Goal: Complete application form

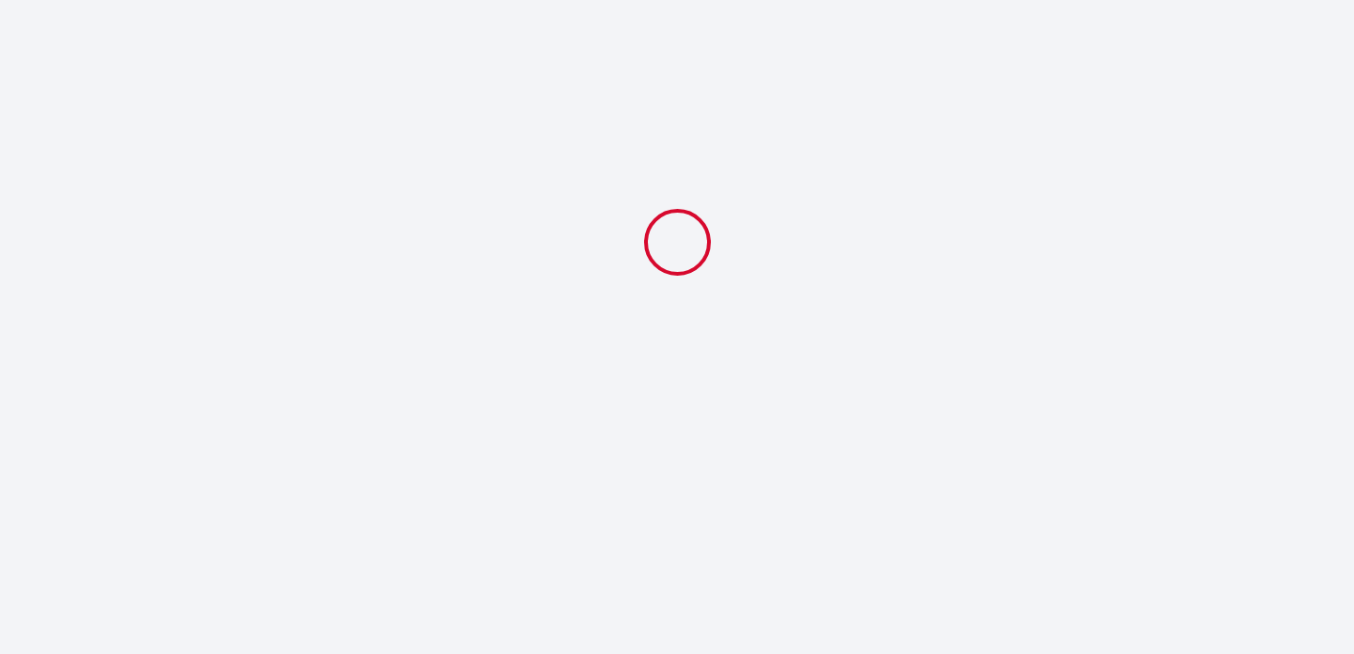
select select
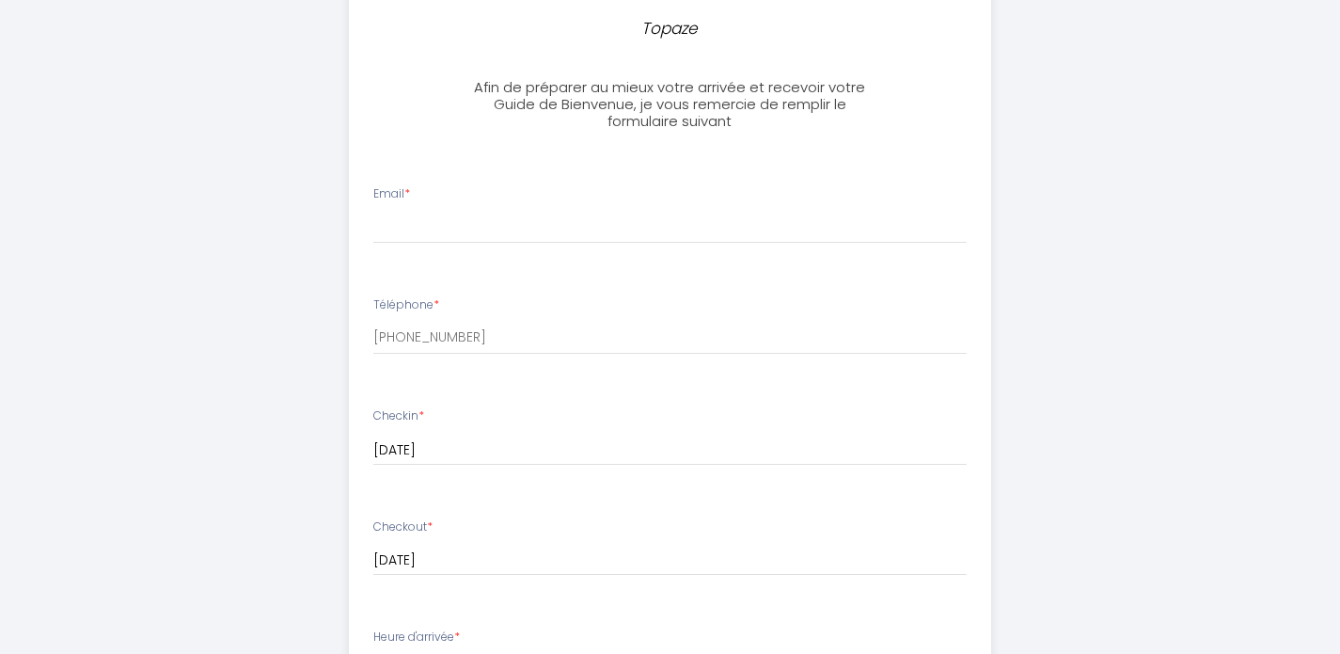
scroll to position [451, 0]
click at [631, 199] on div "Email *" at bounding box center [670, 212] width 618 height 58
click at [420, 213] on input "Email *" at bounding box center [669, 225] width 593 height 34
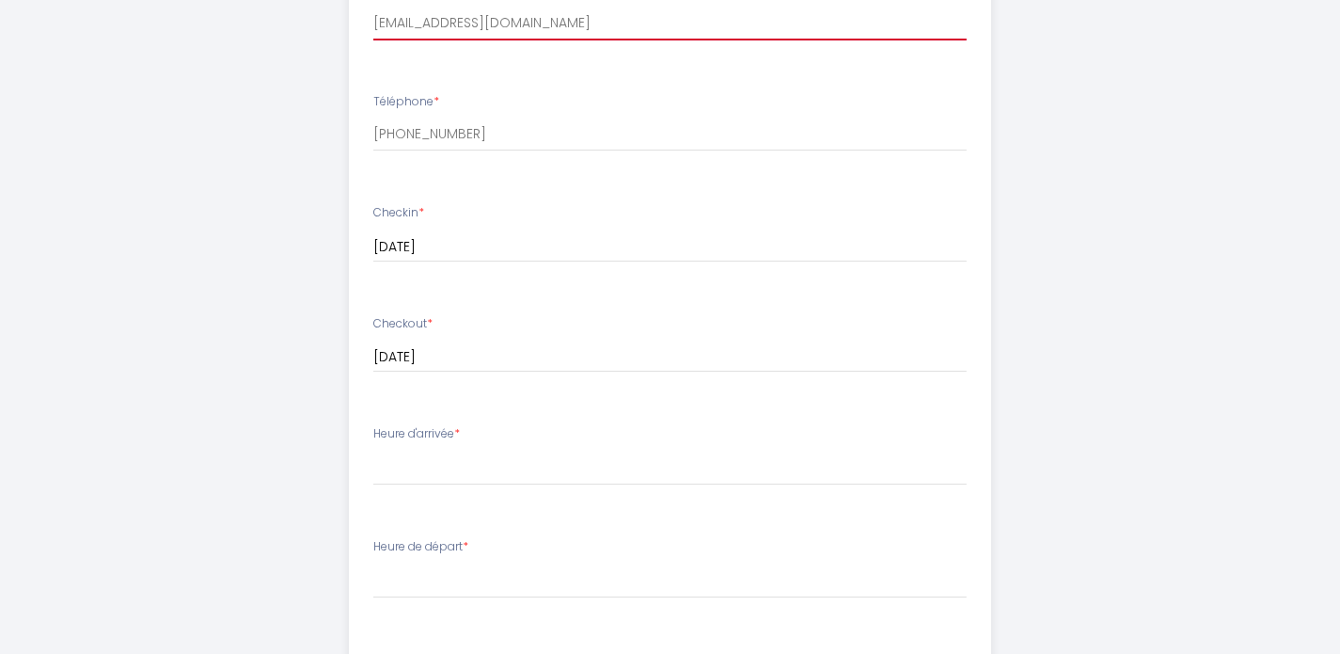
scroll to position [657, 0]
type input "[EMAIL_ADDRESS][DOMAIN_NAME]"
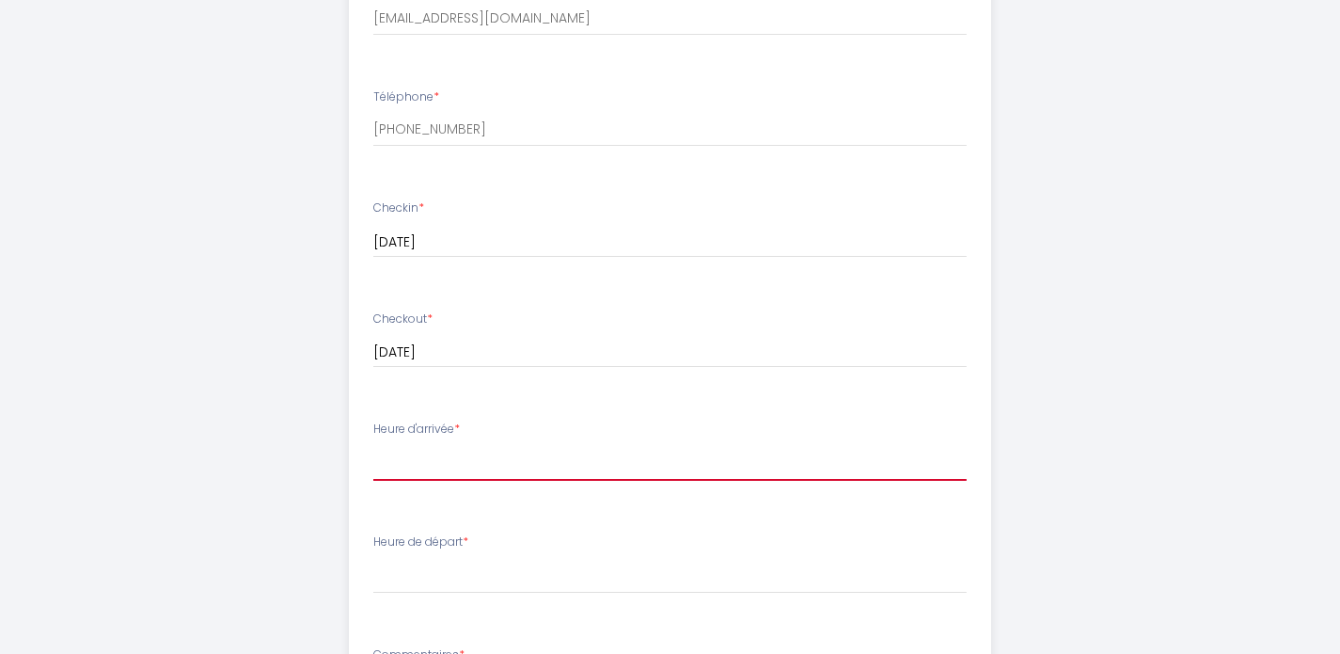
click at [450, 458] on select "16:00 16:30 17:00 17:30 18:00 18:30 19:00 19:30 20:00 20:30 21:00 21:30 22:00 2…" at bounding box center [669, 463] width 593 height 36
click at [470, 446] on select "16:00 16:30 17:00 17:30 18:00 18:30 19:00 19:30 20:00 20:30 21:00 21:30 22:00 2…" at bounding box center [669, 463] width 593 height 36
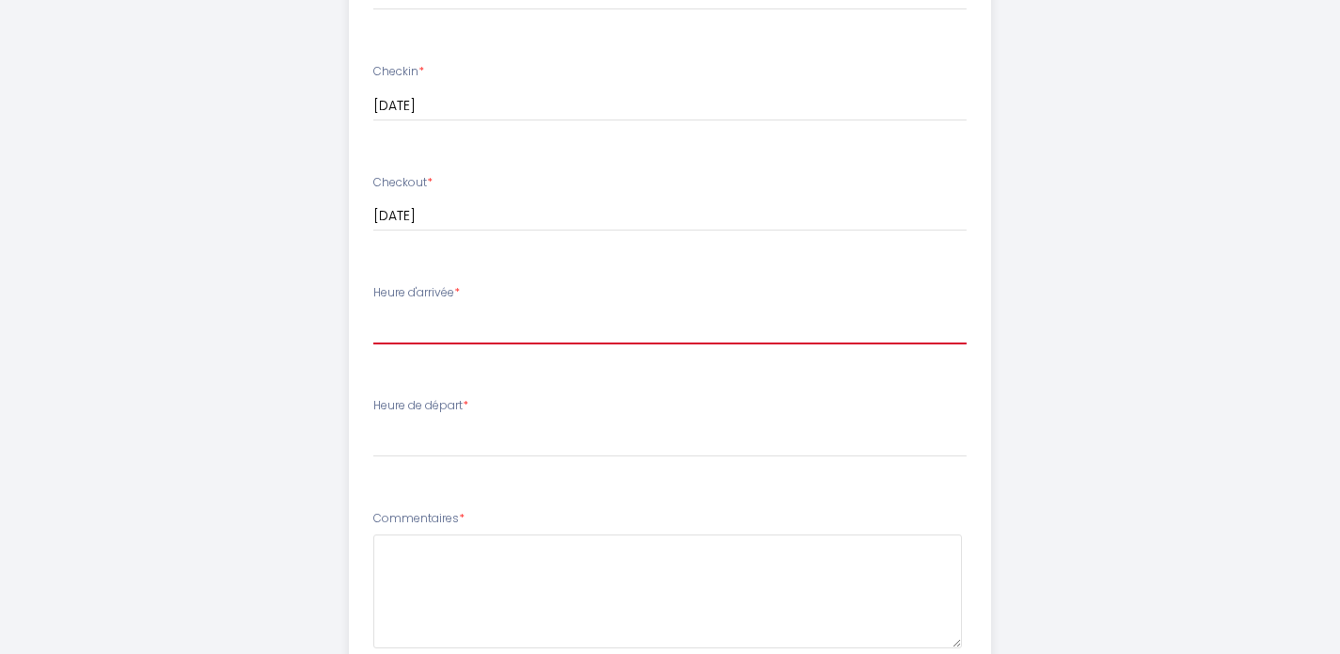
scroll to position [797, 0]
click at [448, 322] on select "16:00 16:30 17:00 17:30 18:00 18:30 19:00 19:30 20:00 20:30 21:00 21:30 22:00 2…" at bounding box center [669, 324] width 593 height 36
select select "16:00"
click at [505, 318] on select "16:00 16:30 17:00 17:30 18:00 18:30 19:00 19:30 20:00 20:30 21:00 21:30 22:00 2…" at bounding box center [669, 324] width 593 height 36
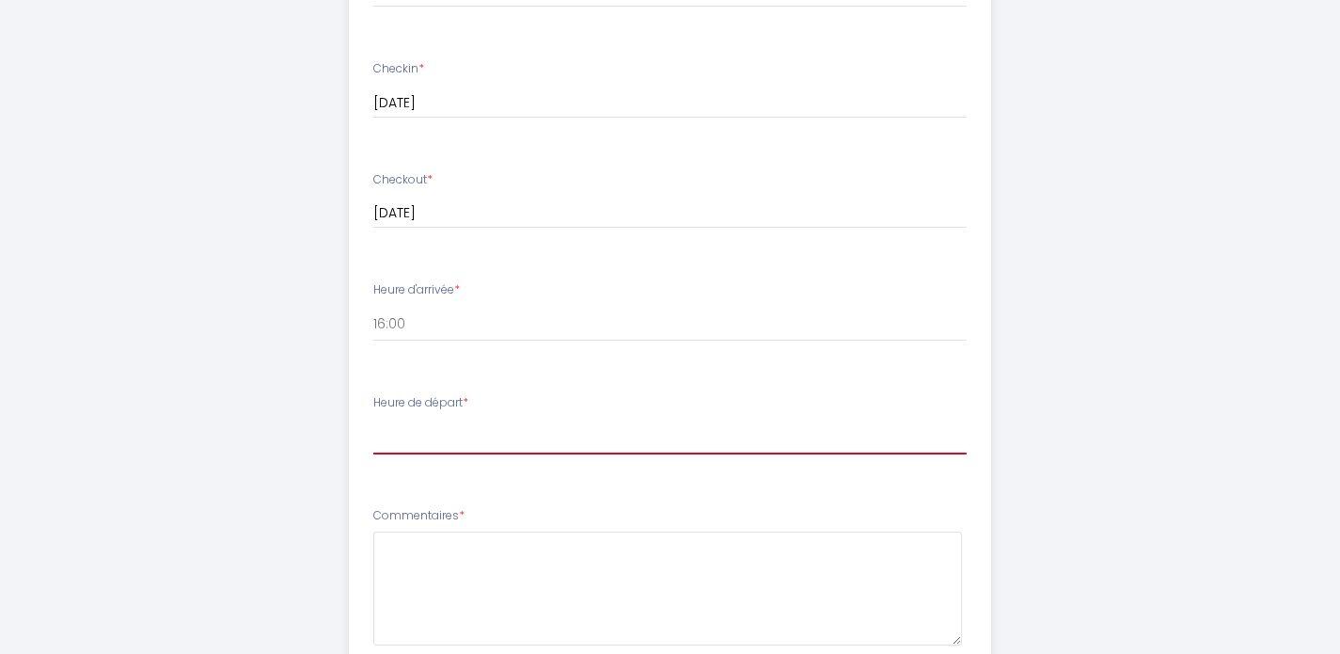
click at [467, 427] on select "00:00 00:30 01:00 01:30 02:00 02:30 03:00 03:30 04:00 04:30 05:00 05:30 06:00 0…" at bounding box center [669, 437] width 593 height 36
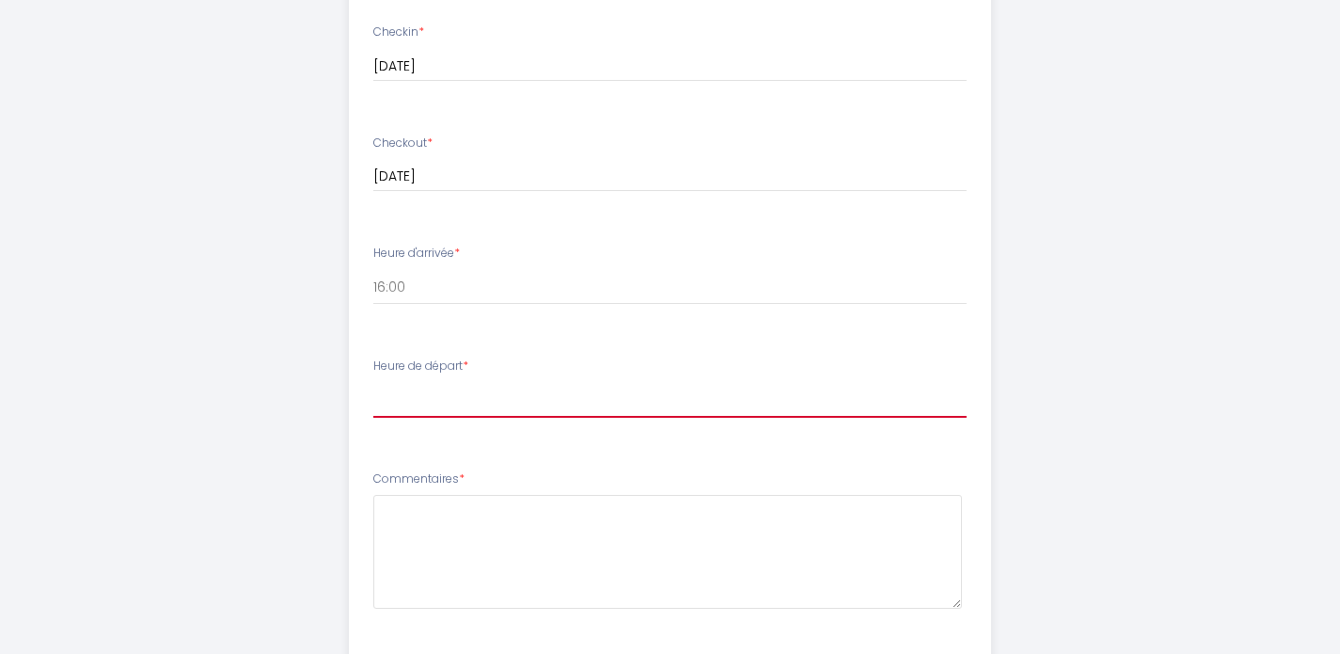
scroll to position [843, 0]
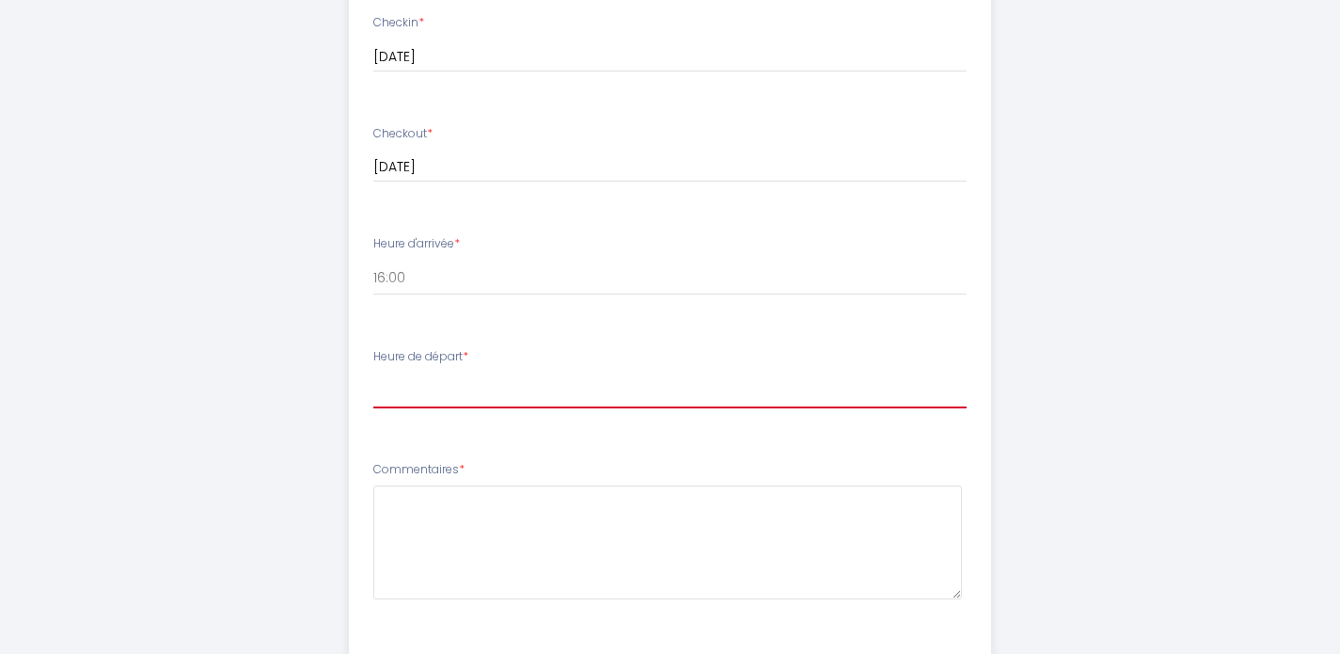
click at [469, 389] on select "00:00 00:30 01:00 01:30 02:00 02:30 03:00 03:30 04:00 04:30 05:00 05:30 06:00 0…" at bounding box center [669, 390] width 593 height 36
select select "10:00"
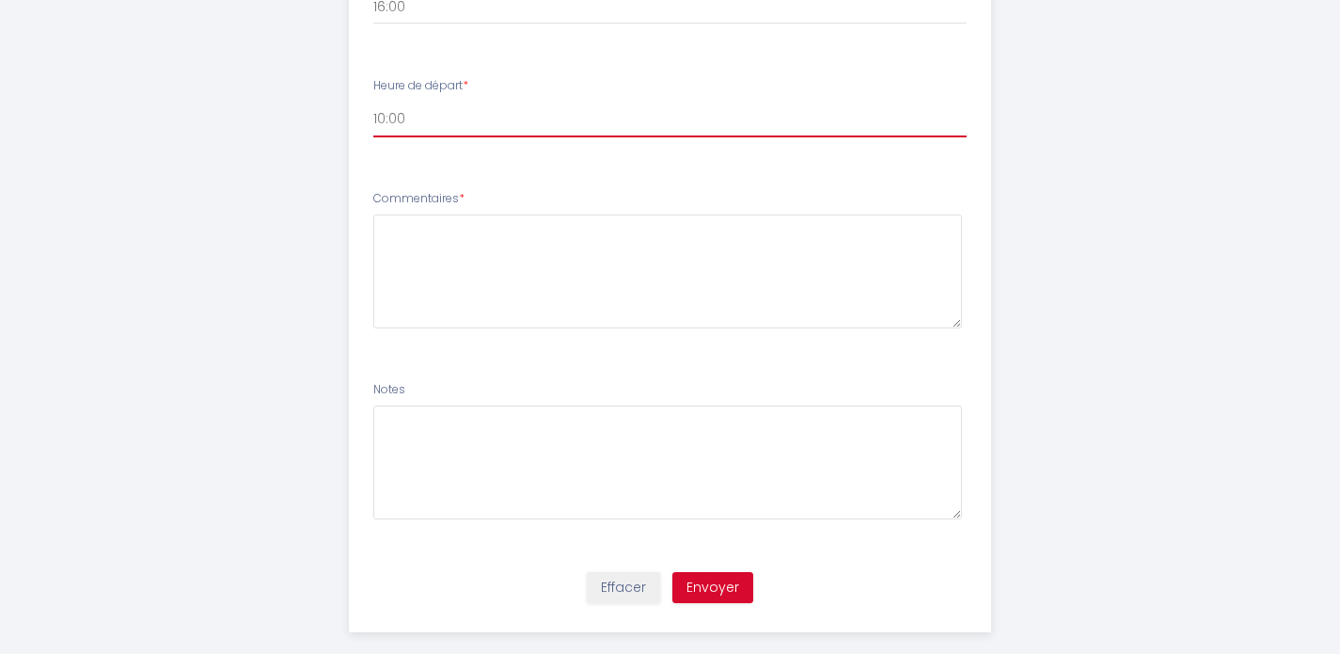
scroll to position [1139, 0]
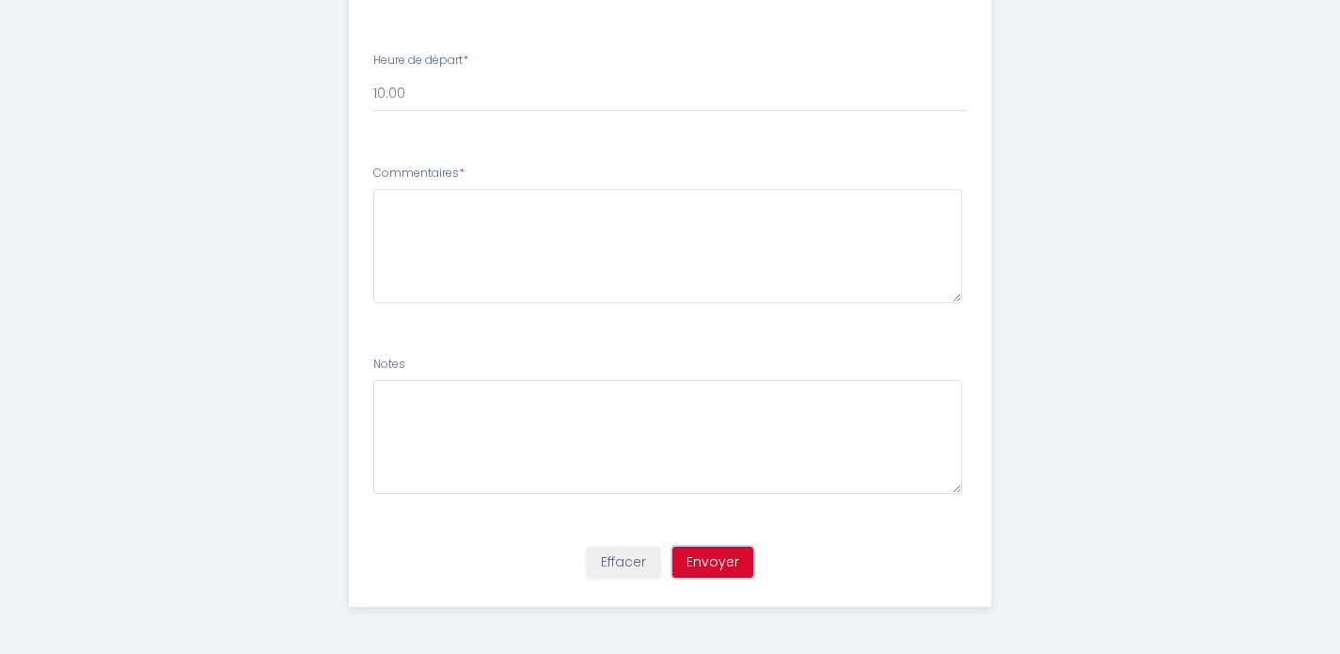
click at [703, 556] on button "Envoyer" at bounding box center [712, 562] width 81 height 32
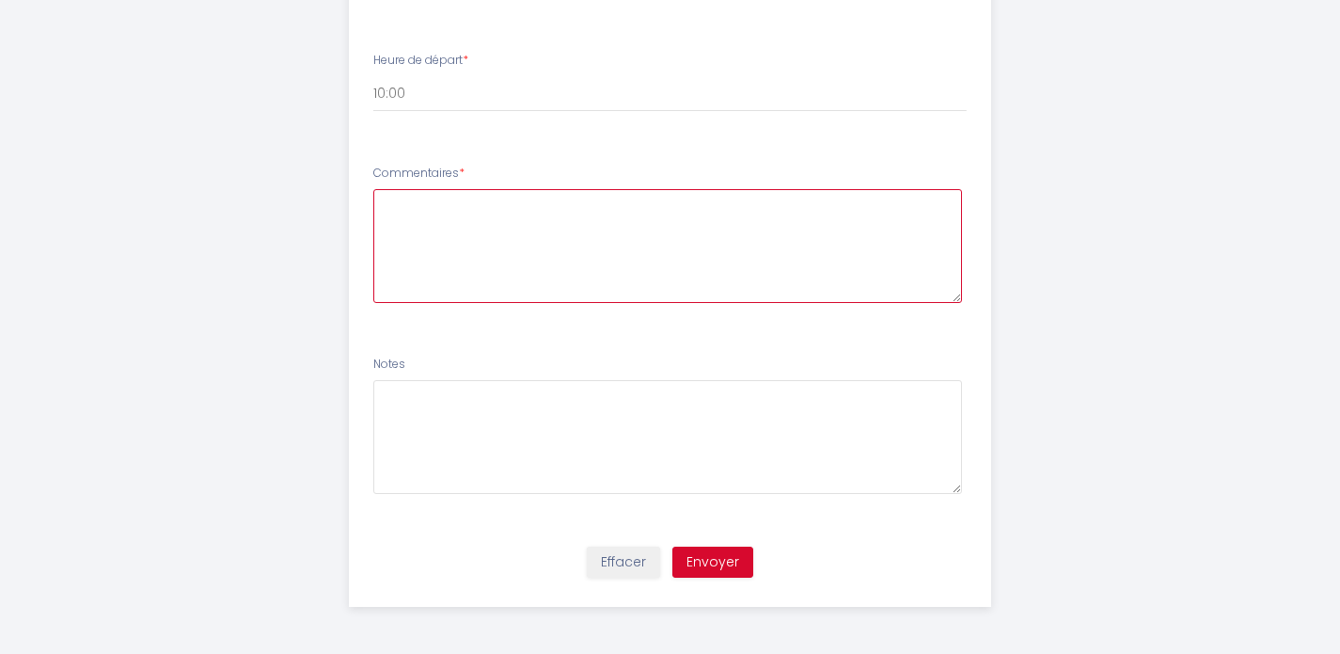
click at [640, 226] on textarea at bounding box center [667, 246] width 589 height 114
type textarea "If possible, I would like to check in earlier. Merrci beaucoup."
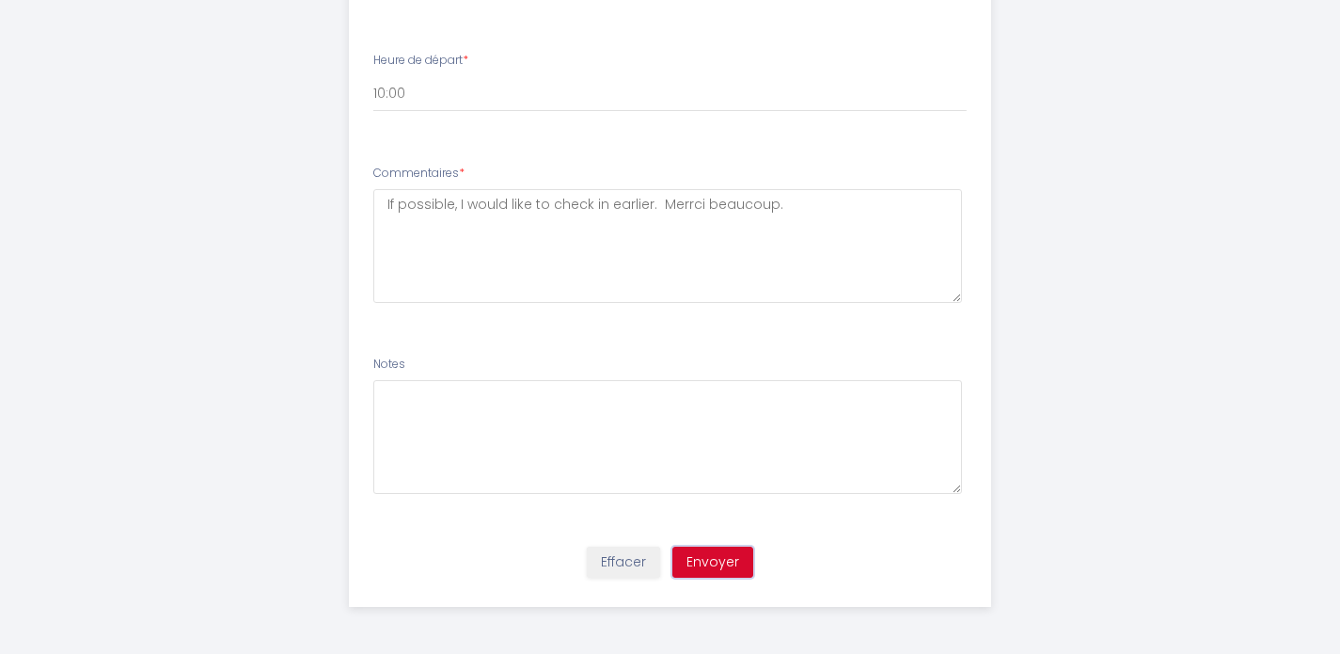
click at [714, 561] on button "Envoyer" at bounding box center [712, 562] width 81 height 32
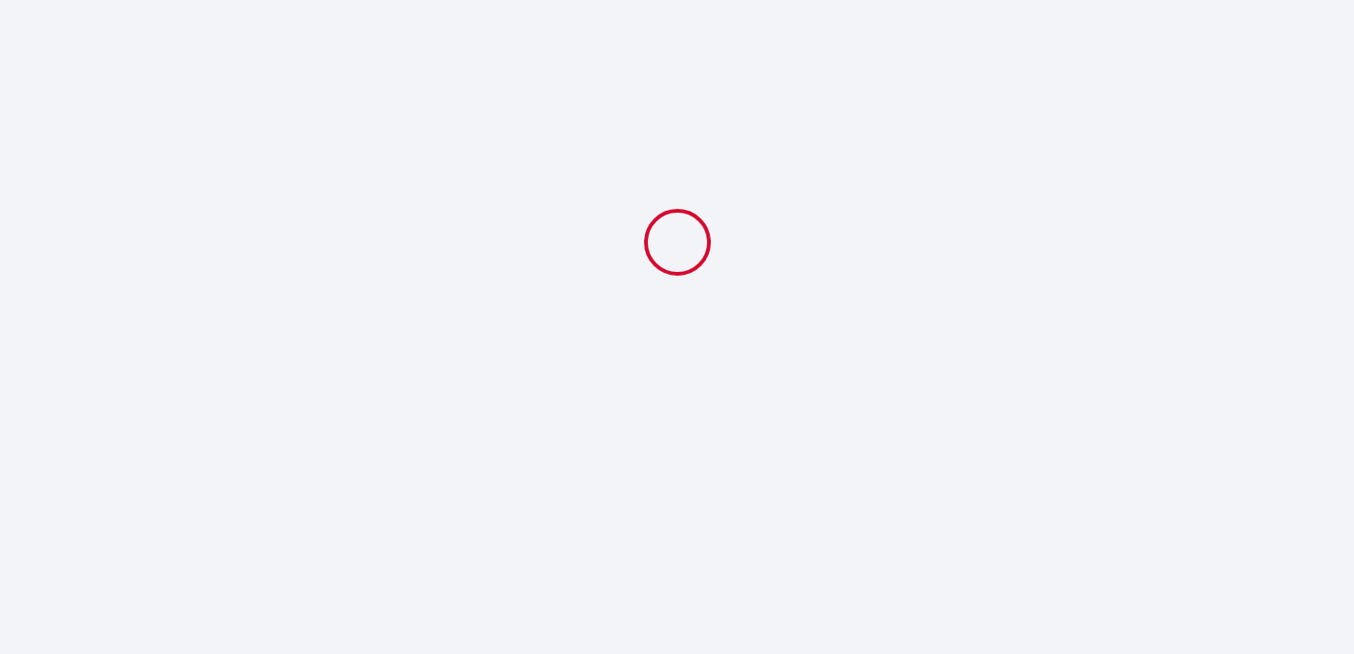
select select "10:00"
